Goal: Check status

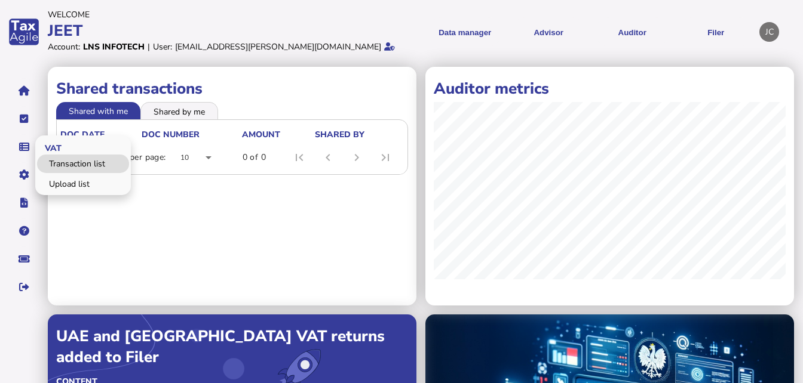
click at [70, 168] on link "Transaction list" at bounding box center [83, 164] width 92 height 19
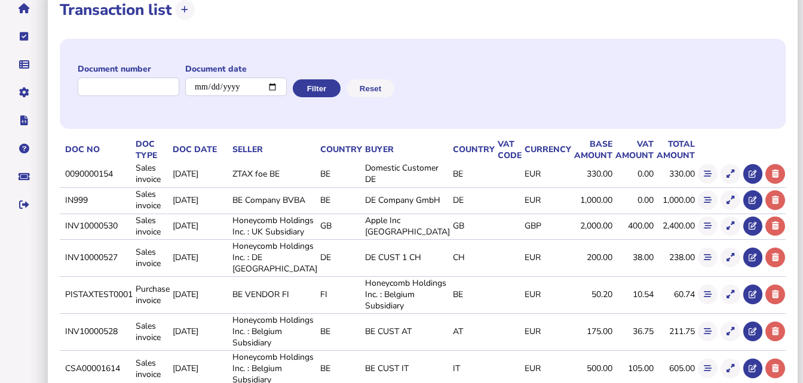
scroll to position [83, 0]
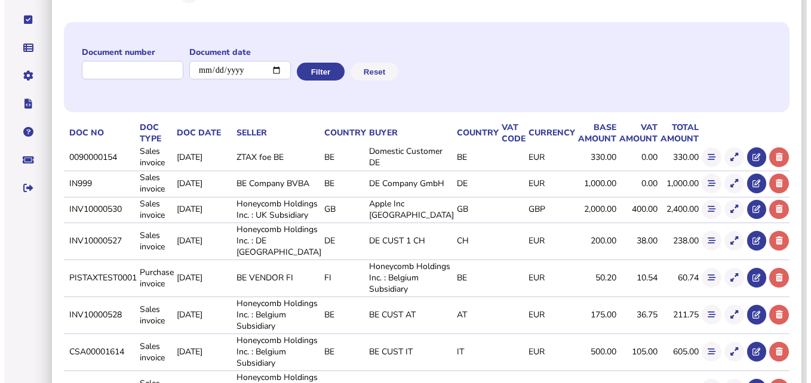
scroll to position [100, 0]
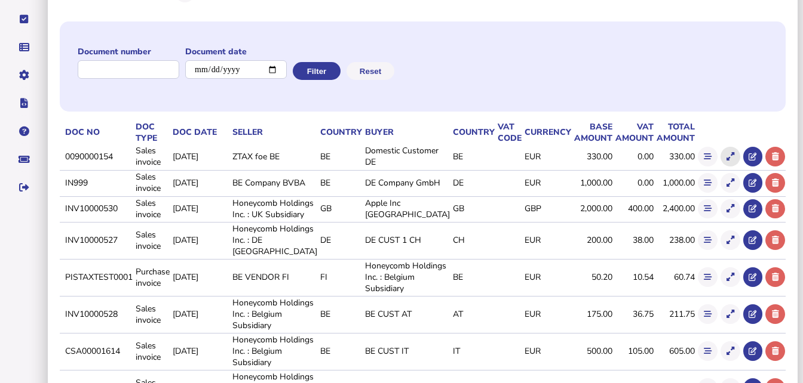
click at [727, 154] on icon at bounding box center [730, 157] width 8 height 8
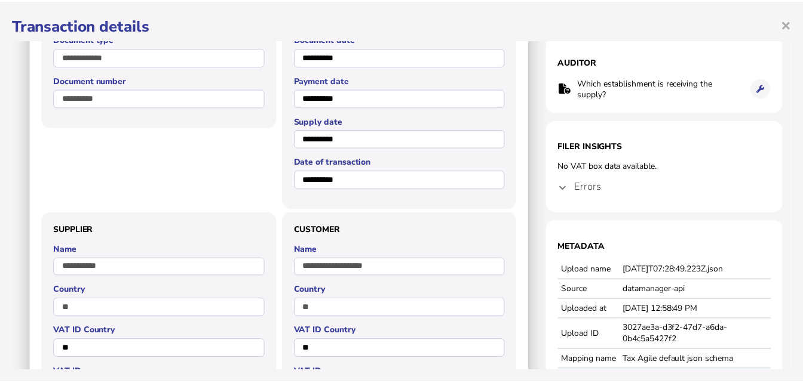
scroll to position [0, 0]
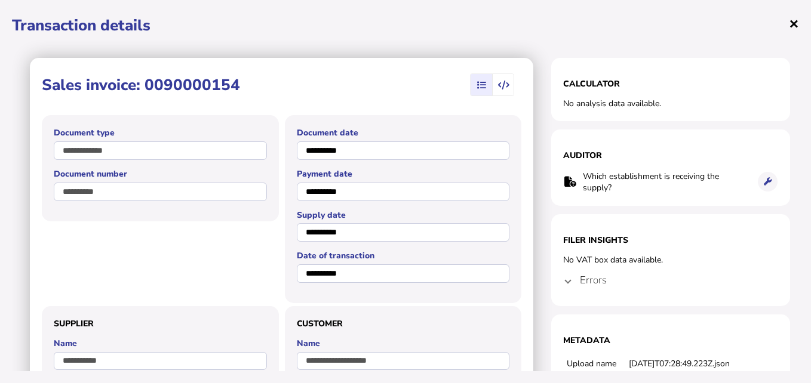
click at [792, 23] on span "×" at bounding box center [794, 23] width 10 height 23
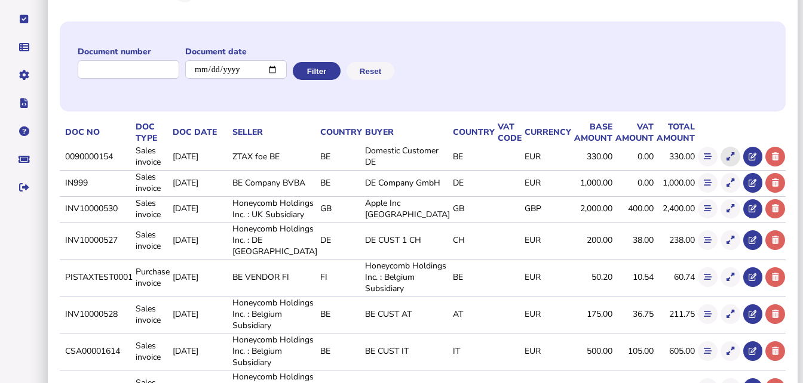
click at [726, 153] on icon at bounding box center [730, 157] width 8 height 8
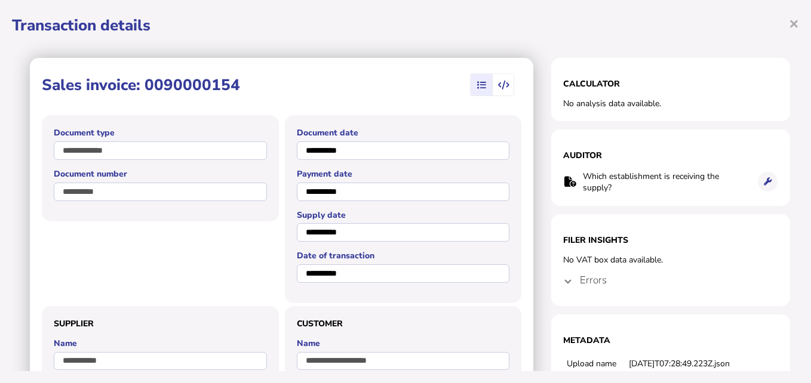
click at [493, 87] on span "button" at bounding box center [504, 84] width 22 height 21
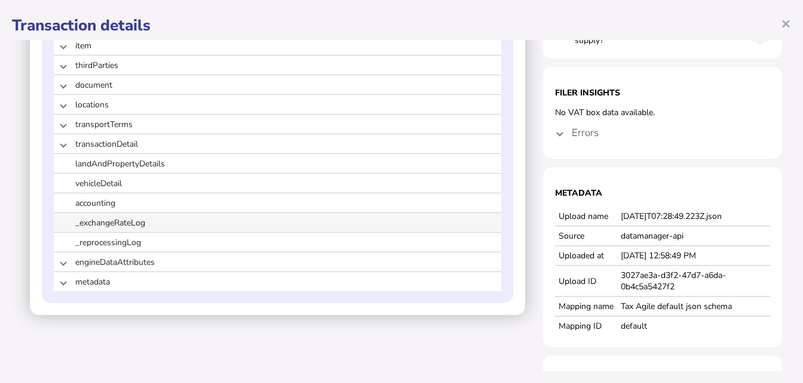
scroll to position [147, 0]
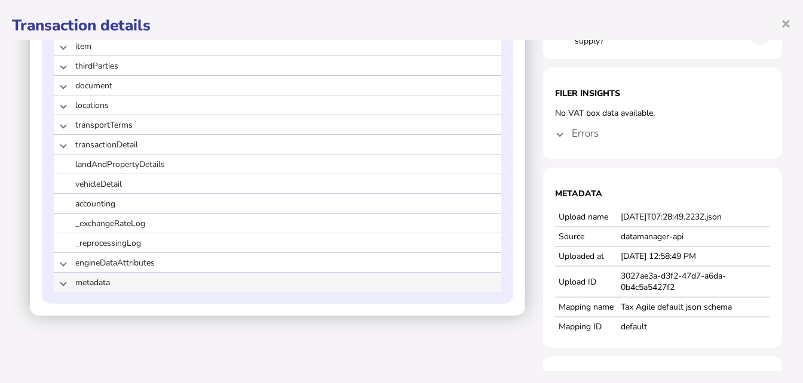
click at [74, 285] on mat-expansion-panel-header "metadata" at bounding box center [277, 282] width 447 height 19
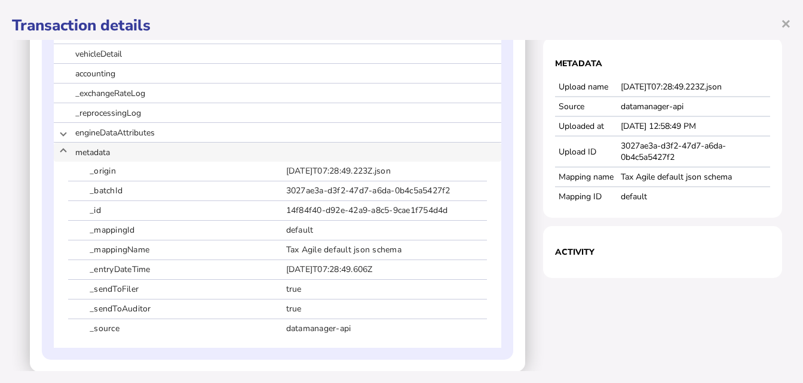
scroll to position [276, 0]
click at [63, 153] on span at bounding box center [63, 152] width 5 height 11
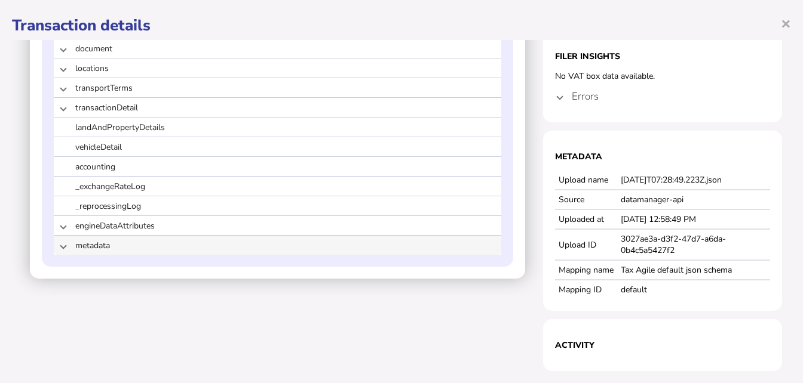
scroll to position [184, 0]
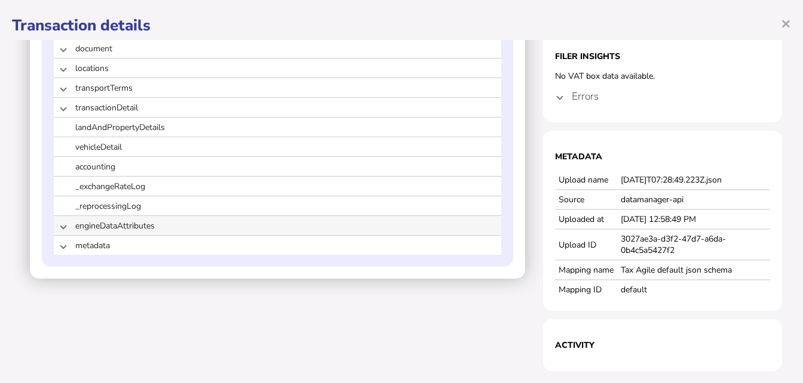
click at [63, 225] on span at bounding box center [63, 225] width 5 height 11
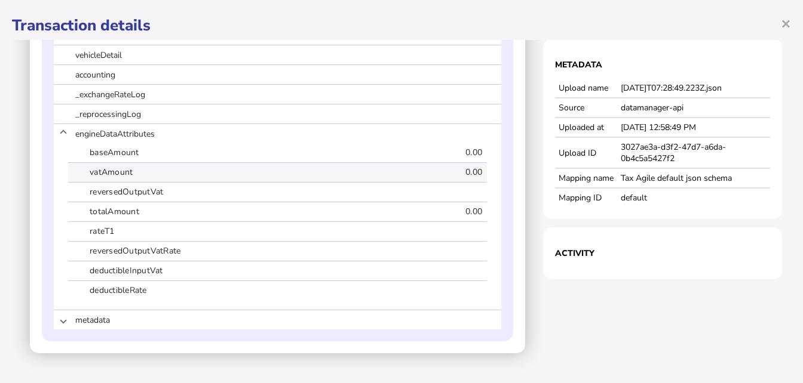
scroll to position [238, 0]
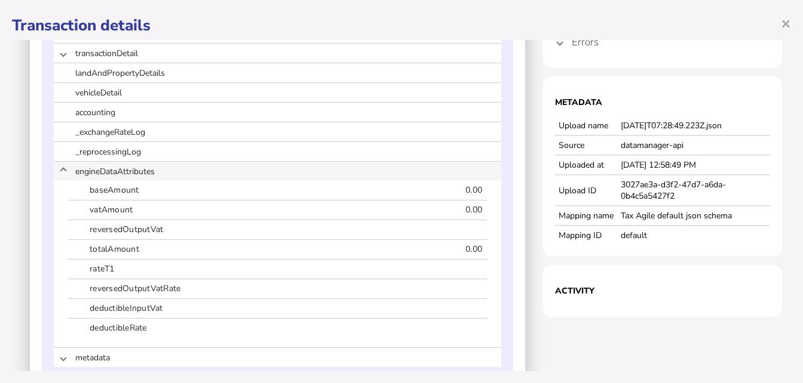
click at [64, 174] on span at bounding box center [63, 171] width 5 height 11
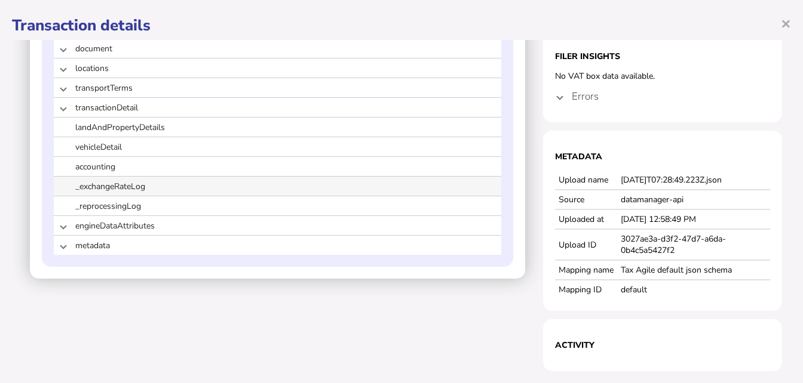
scroll to position [0, 0]
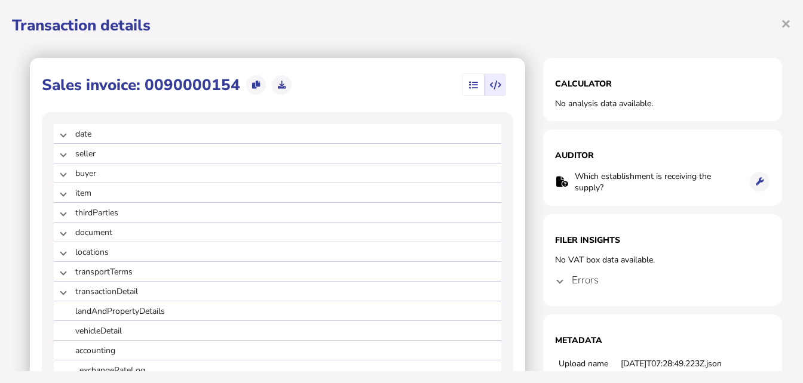
click at [490, 86] on icon "button" at bounding box center [495, 85] width 11 height 1
click at [469, 85] on icon "button" at bounding box center [473, 85] width 9 height 1
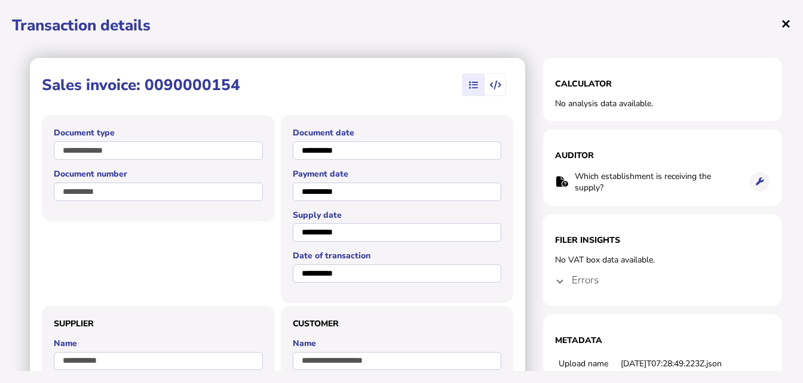
click at [785, 22] on span "×" at bounding box center [785, 23] width 10 height 23
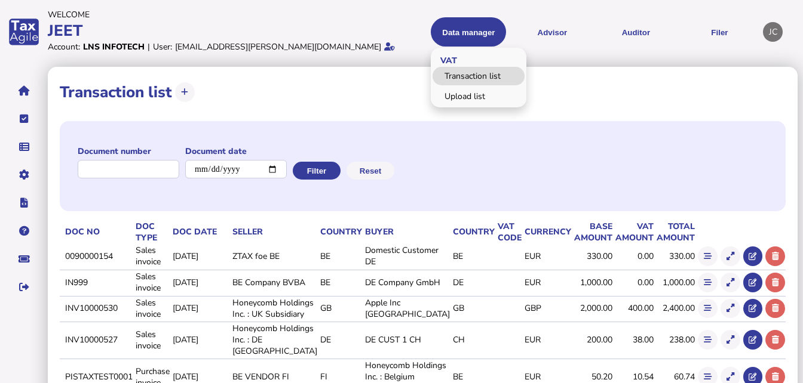
click at [455, 81] on link "Transaction list" at bounding box center [478, 76] width 92 height 19
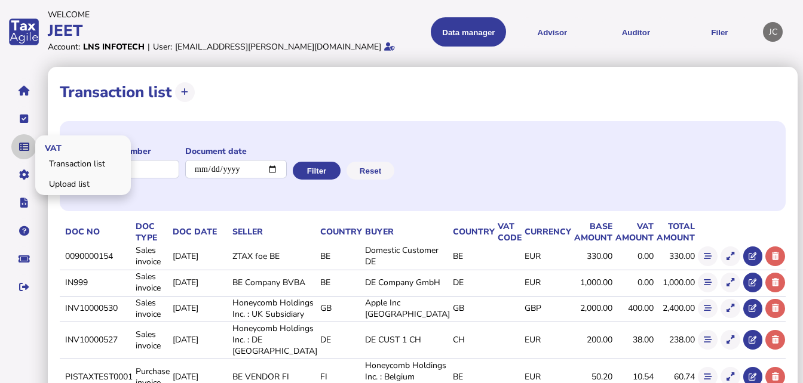
click at [19, 155] on button "navigate application pages" at bounding box center [23, 146] width 25 height 25
click at [65, 167] on link "Transaction list" at bounding box center [83, 164] width 92 height 19
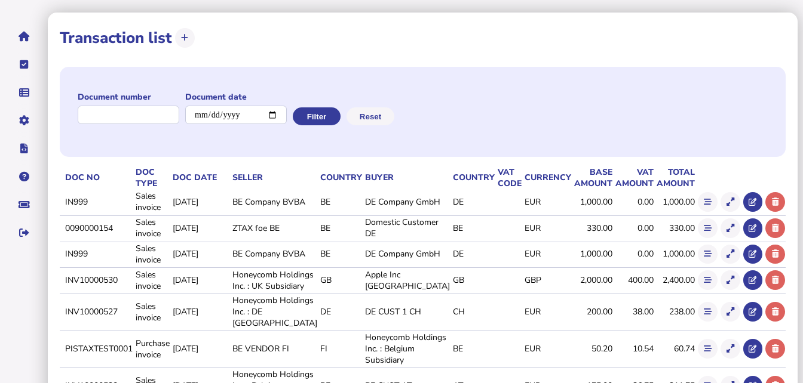
scroll to position [56, 0]
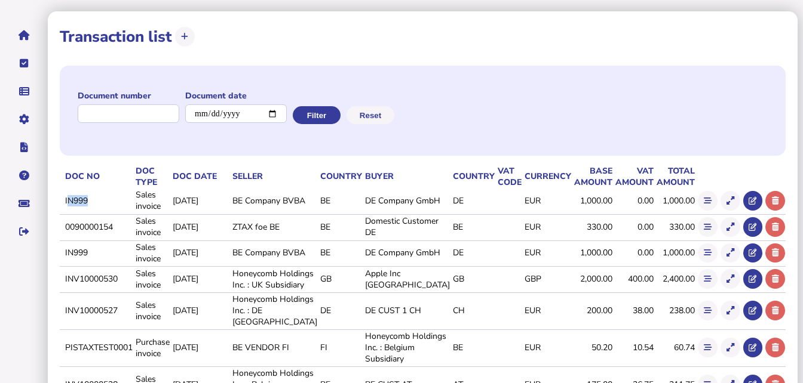
drag, startPoint x: 106, startPoint y: 203, endPoint x: 85, endPoint y: 203, distance: 20.3
click at [85, 203] on td "IN999" at bounding box center [98, 201] width 70 height 24
drag, startPoint x: 85, startPoint y: 203, endPoint x: 131, endPoint y: 226, distance: 50.7
click at [131, 226] on td "0090000154" at bounding box center [98, 226] width 70 height 24
